Goal: Find specific fact: Find specific fact

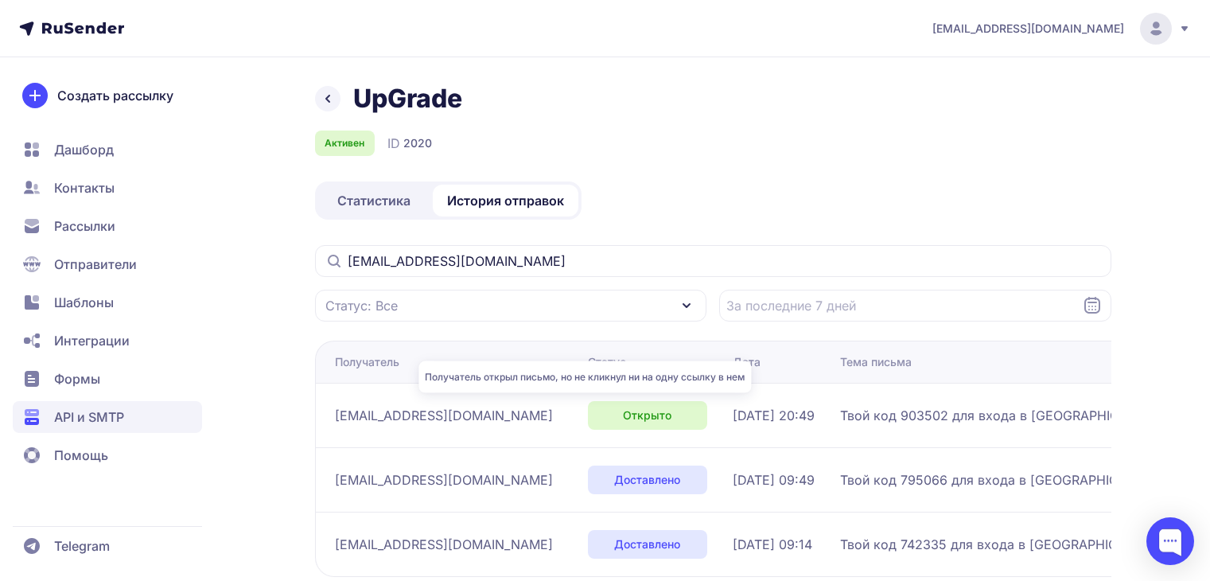
scroll to position [80, 0]
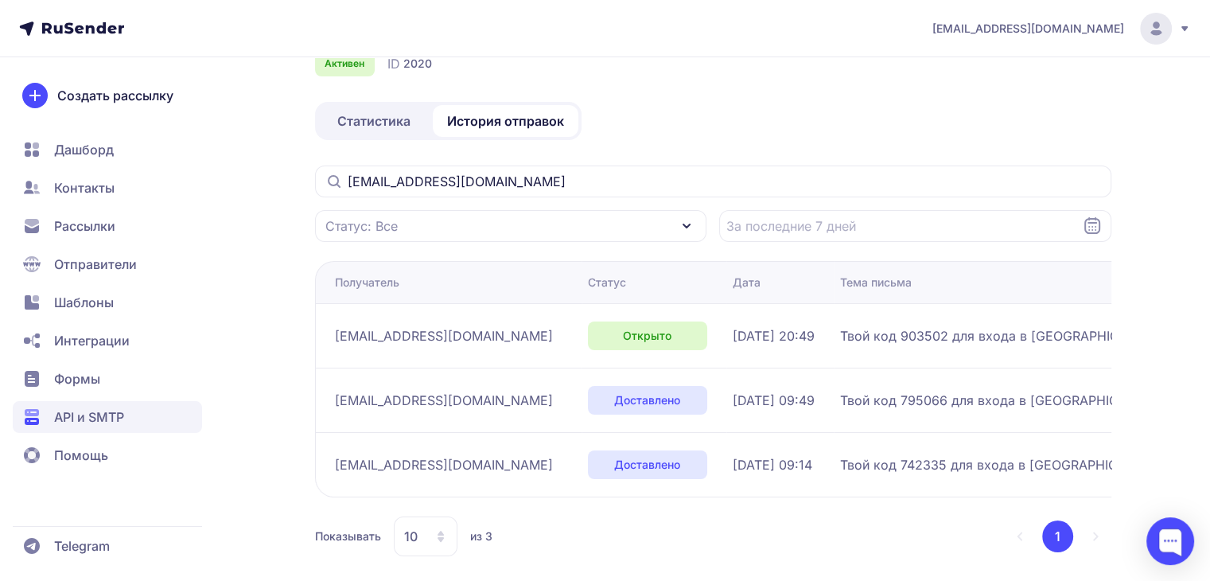
drag, startPoint x: 525, startPoint y: 179, endPoint x: 344, endPoint y: 183, distance: 181.4
click at [344, 183] on input "[EMAIL_ADDRESS][DOMAIN_NAME]" at bounding box center [713, 181] width 796 height 32
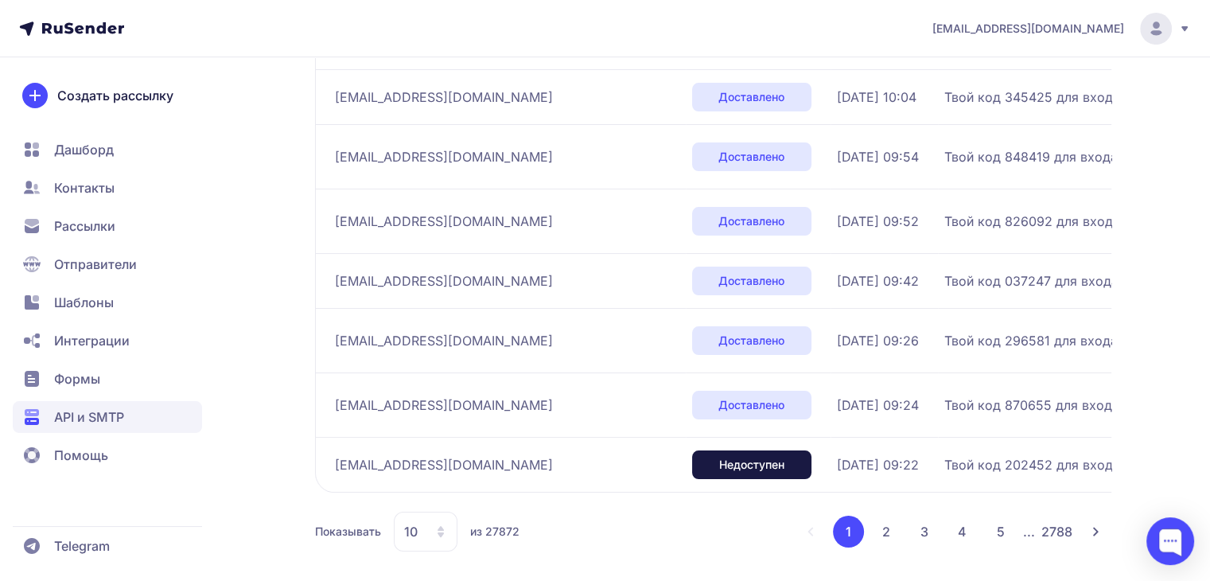
scroll to position [484, 0]
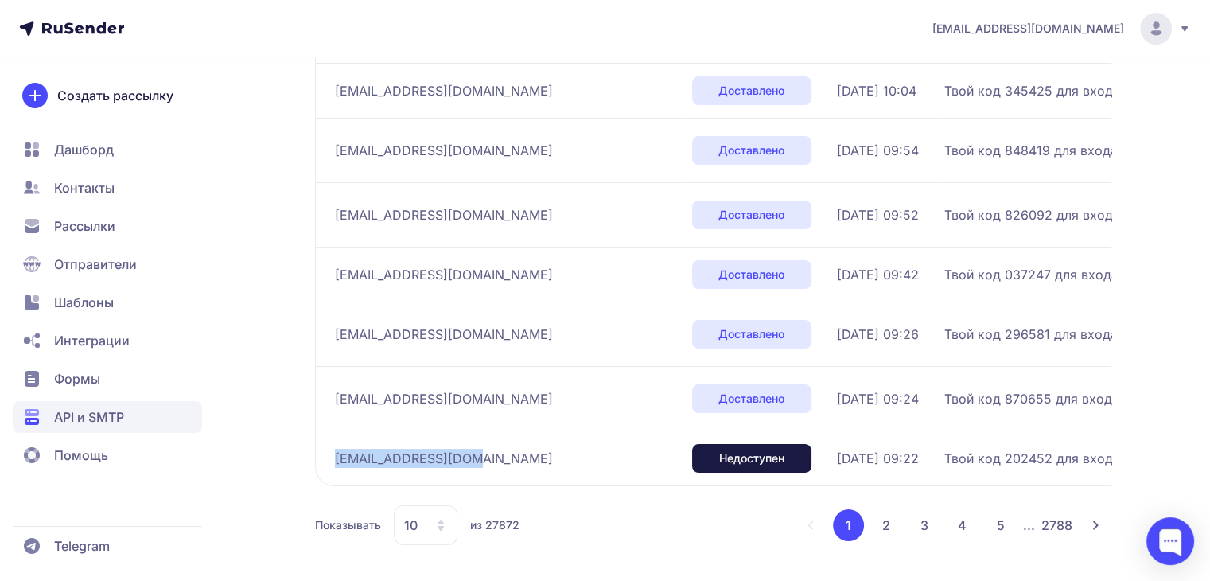
drag, startPoint x: 459, startPoint y: 456, endPoint x: 340, endPoint y: 458, distance: 118.5
click at [337, 459] on span "[EMAIL_ADDRESS][DOMAIN_NAME]" at bounding box center [444, 458] width 218 height 19
copy span "[EMAIL_ADDRESS][DOMAIN_NAME]"
click at [384, 389] on span "[EMAIL_ADDRESS][DOMAIN_NAME]" at bounding box center [444, 398] width 218 height 19
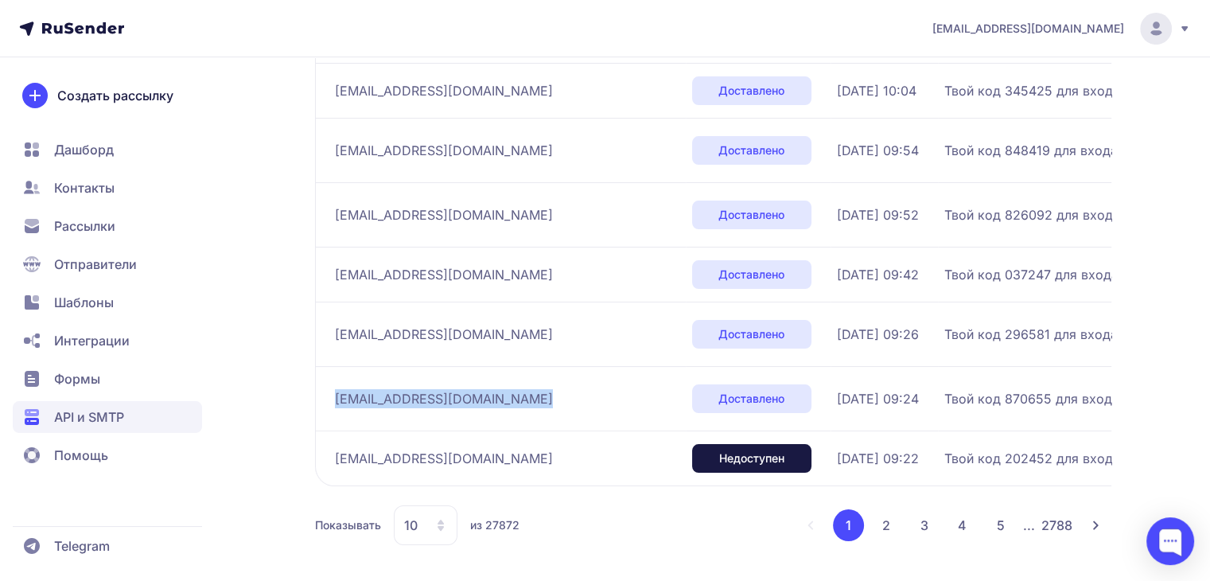
click at [384, 389] on span "[EMAIL_ADDRESS][DOMAIN_NAME]" at bounding box center [444, 398] width 218 height 19
copy div "[EMAIL_ADDRESS][DOMAIN_NAME]"
